Goal: Find specific page/section: Find specific page/section

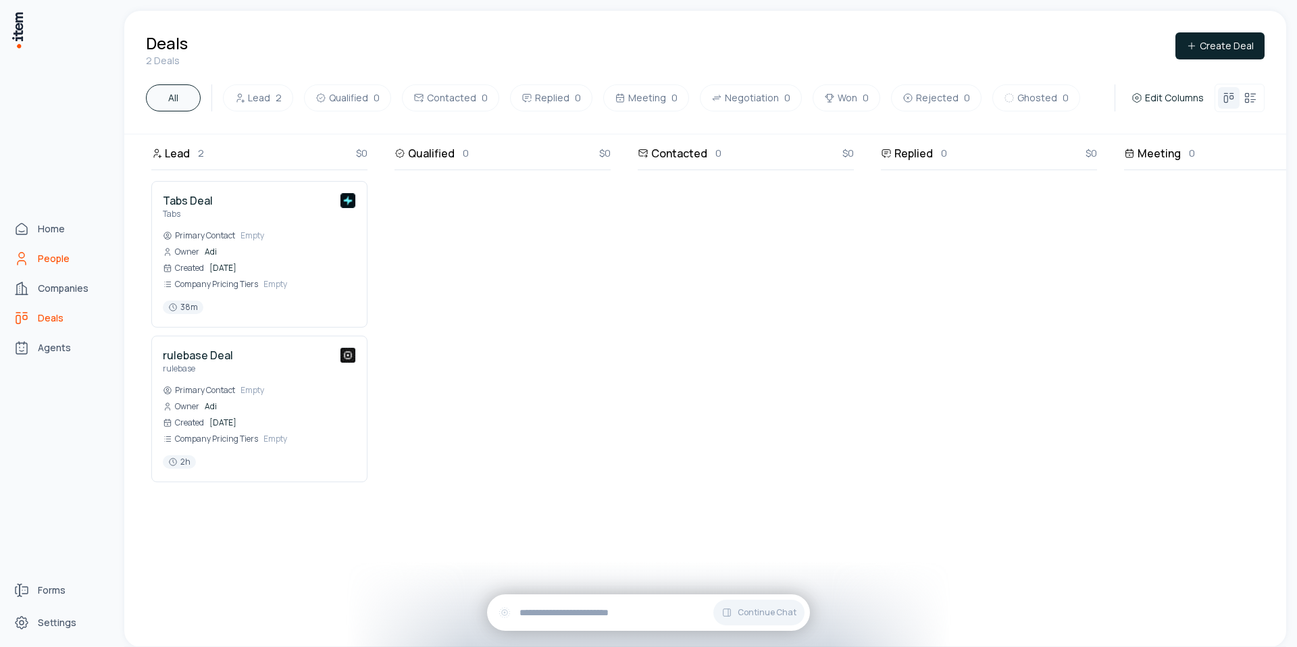
click at [31, 251] on link "People" at bounding box center [59, 258] width 103 height 27
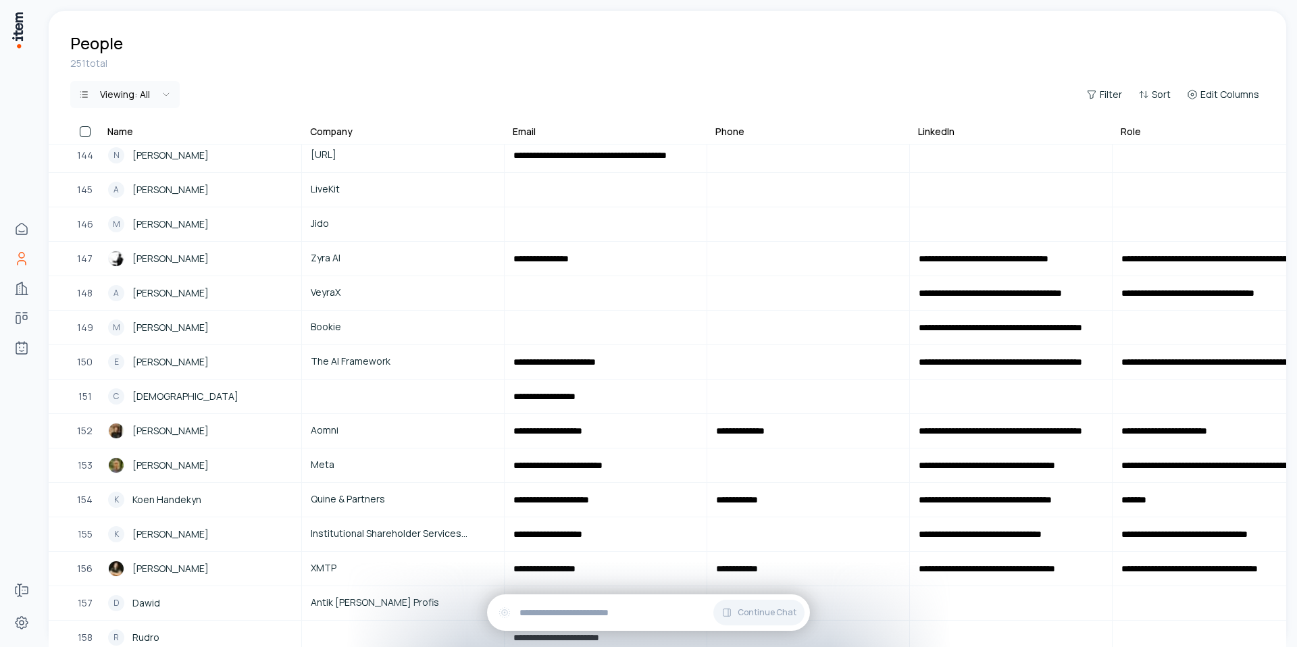
scroll to position [4946, 0]
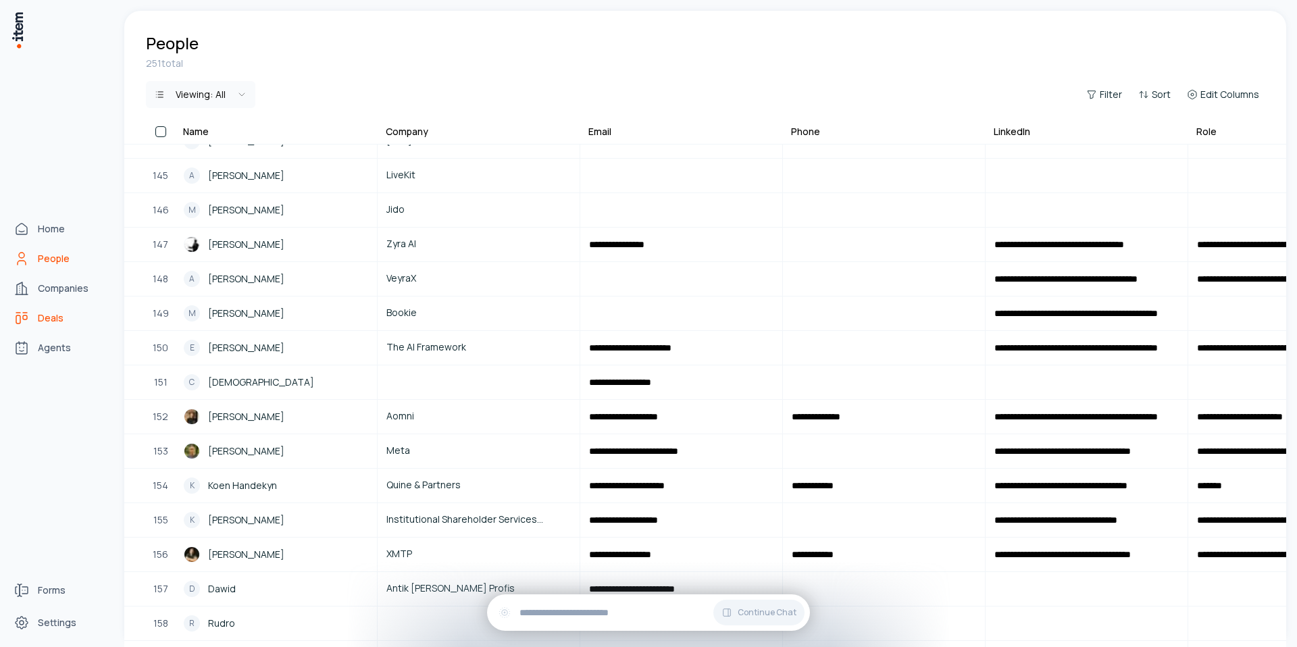
click at [59, 324] on span "Deals" at bounding box center [51, 318] width 26 height 14
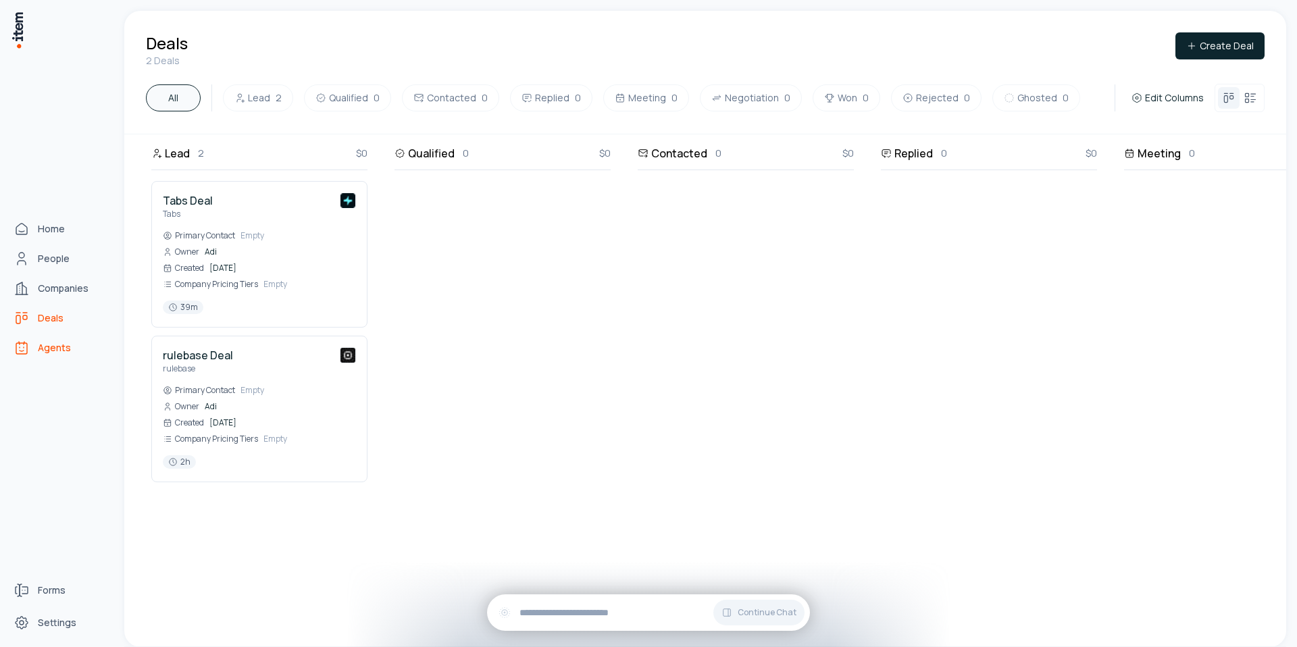
click at [51, 354] on span "Agents" at bounding box center [54, 348] width 33 height 14
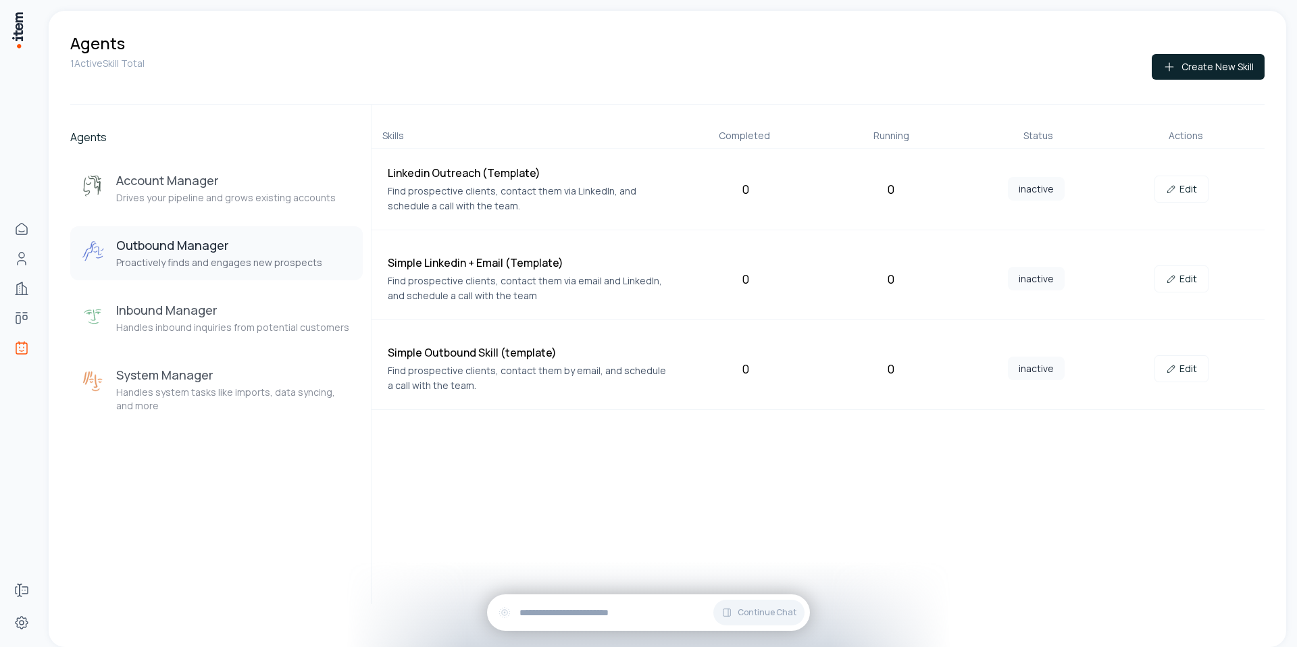
click at [598, 194] on p "Find prospective clients, contact them via LinkedIn, and schedule a call with t…" at bounding box center [528, 199] width 280 height 30
click at [471, 203] on p "Find prospective clients, contact them via LinkedIn, and schedule a call with t…" at bounding box center [528, 199] width 280 height 30
click at [1189, 186] on link "Edit" at bounding box center [1181, 189] width 54 height 27
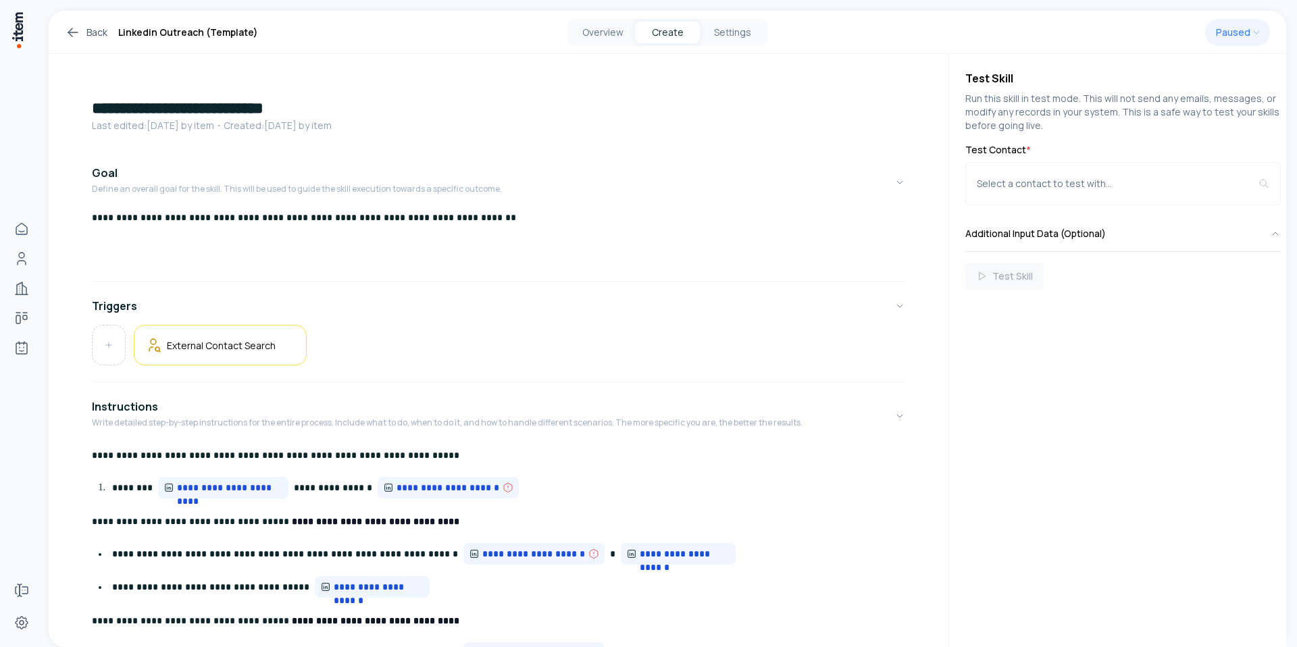
click at [93, 33] on link "Back" at bounding box center [86, 32] width 43 height 16
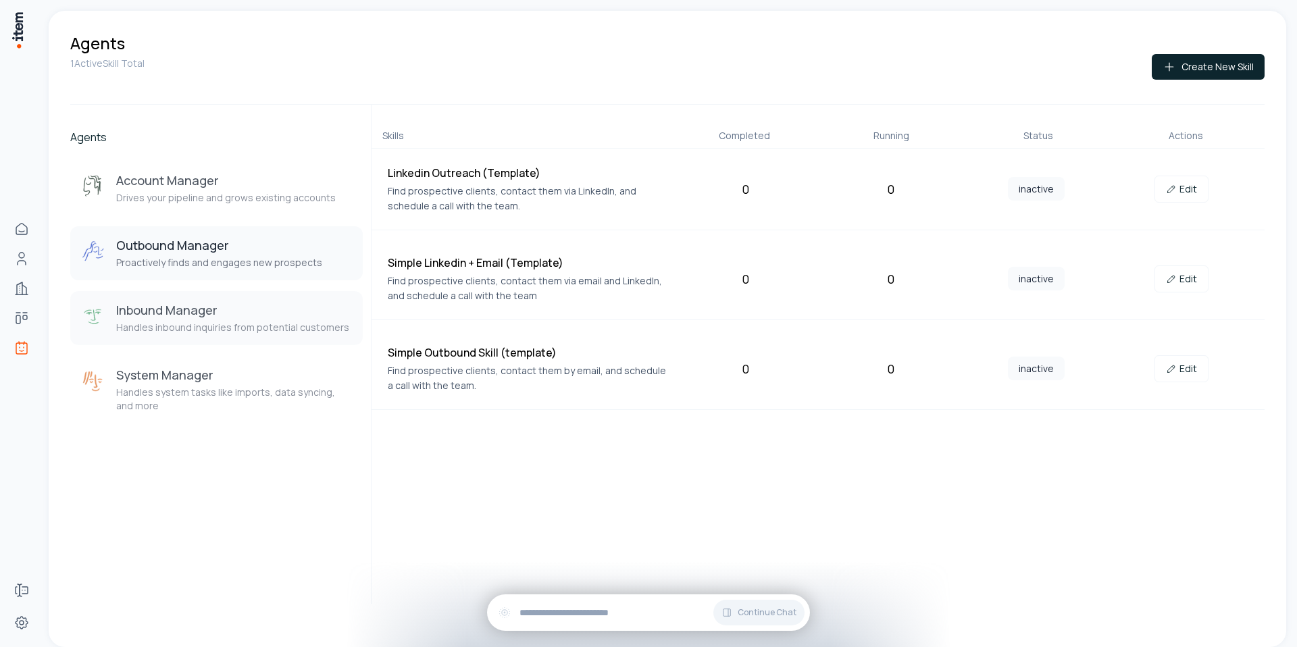
click at [234, 312] on h3 "Inbound Manager" at bounding box center [232, 310] width 233 height 16
